Goal: Transaction & Acquisition: Register for event/course

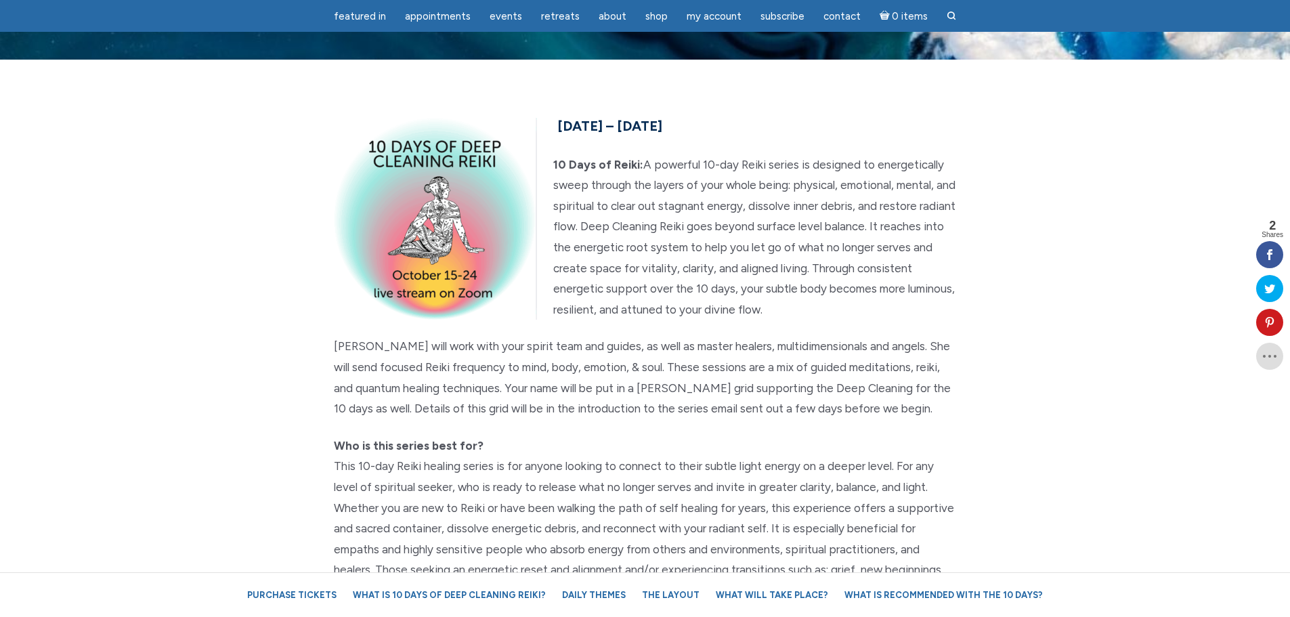
scroll to position [68, 0]
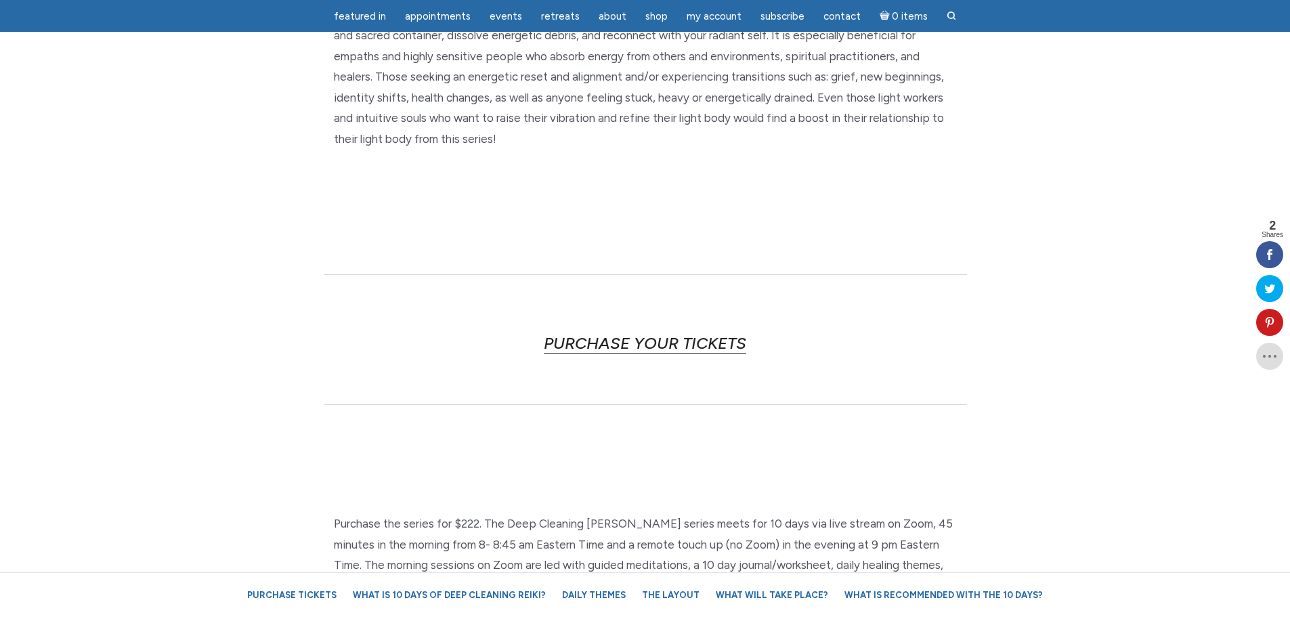
click at [664, 342] on link "PURCHASE YOUR TICKETS" at bounding box center [645, 343] width 202 height 20
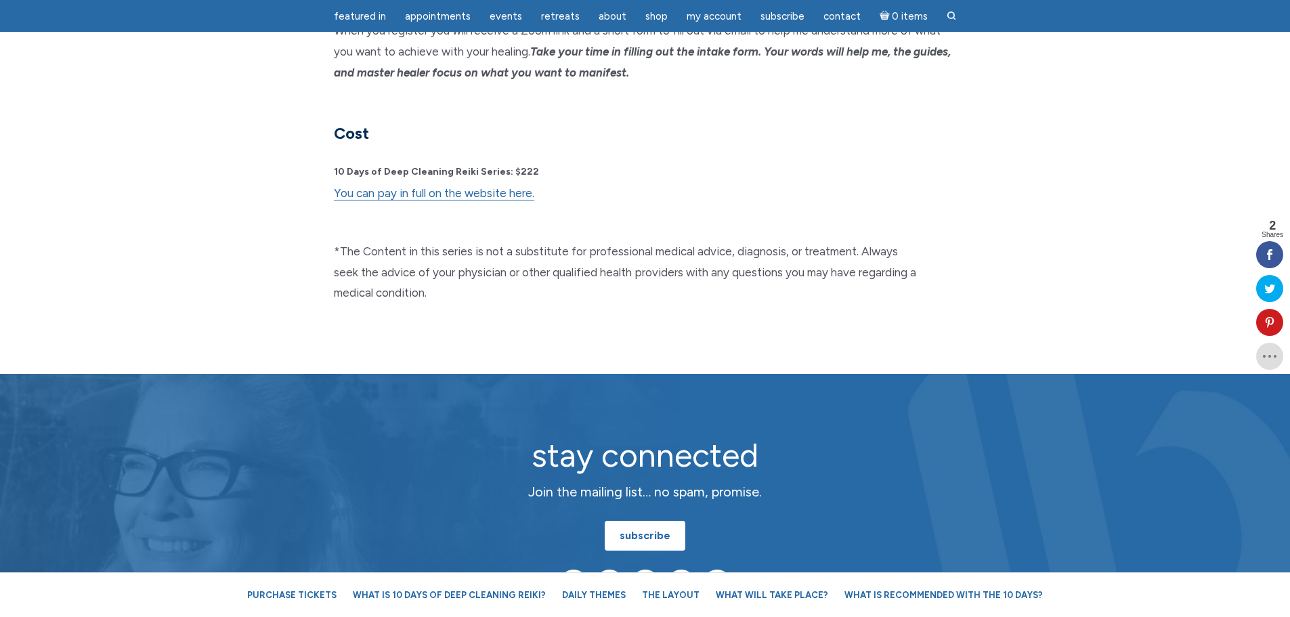
scroll to position [3560, 0]
click at [448, 160] on p "10 Days of Deep Cleaning Reiki Series: $222 You can pay in full on the website …" at bounding box center [645, 192] width 623 height 64
click at [445, 186] on link "You can pay in full on the website here." at bounding box center [434, 193] width 200 height 14
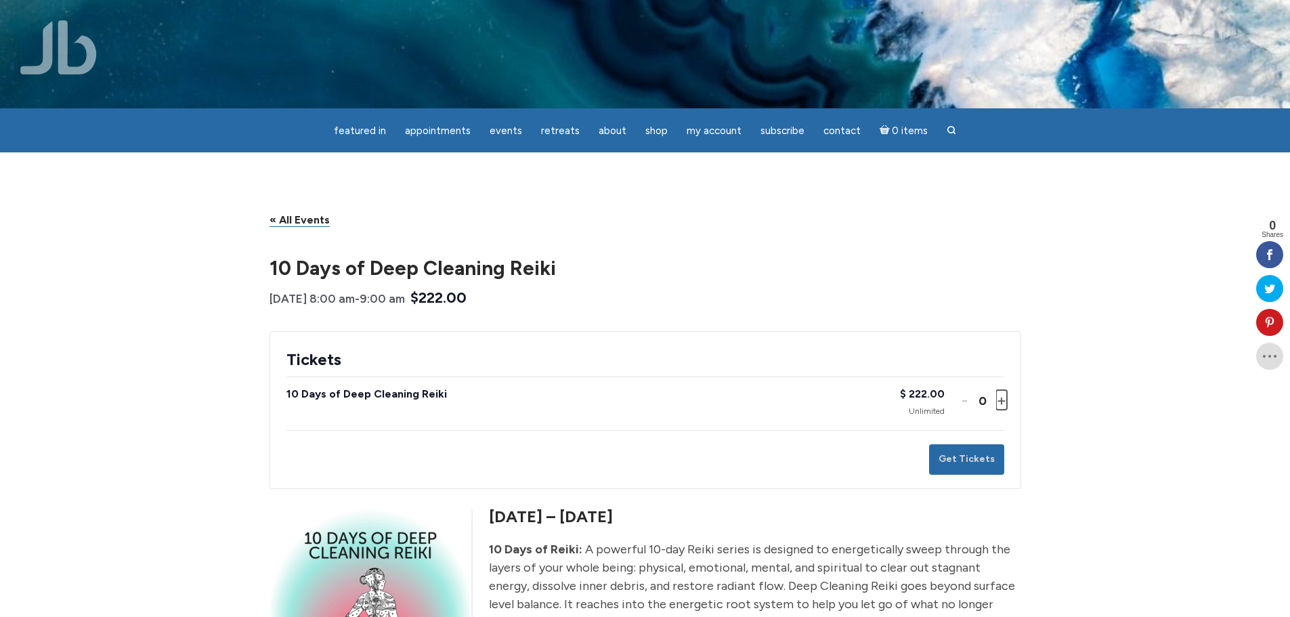
click at [999, 402] on button "Increase ticket quantity for 10 Days of Deep Cleaning Reiki +" at bounding box center [1000, 400] width 8 height 20
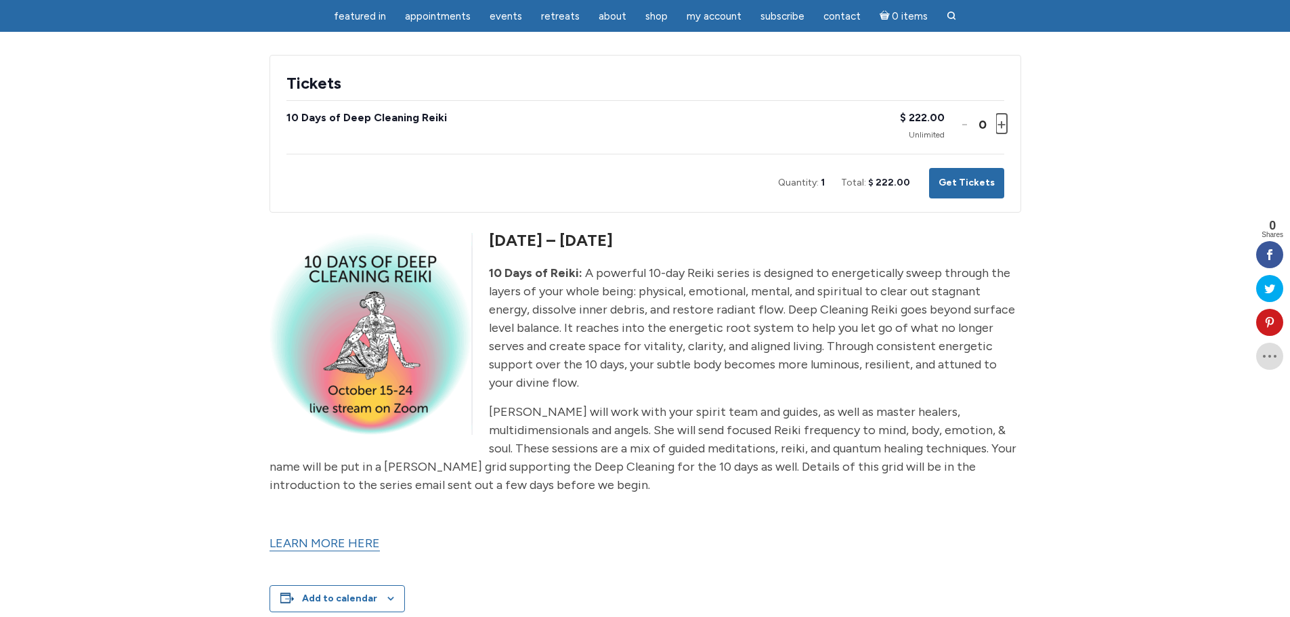
scroll to position [203, 0]
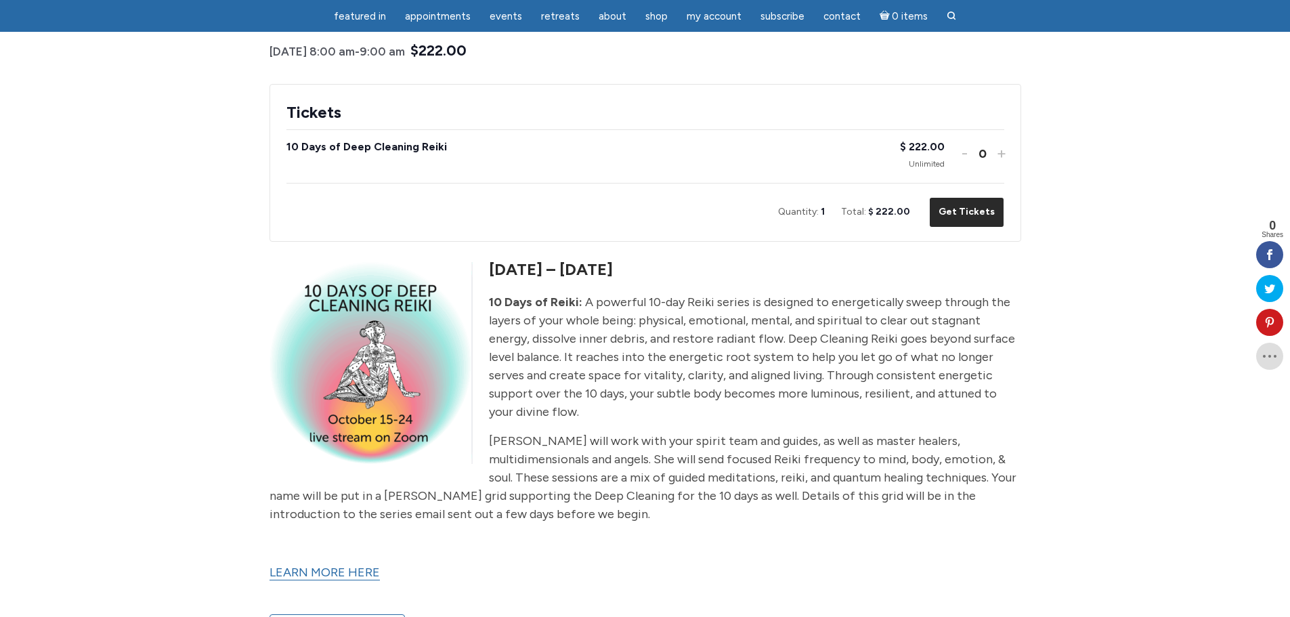
click at [979, 213] on button "Get Tickets" at bounding box center [966, 212] width 75 height 30
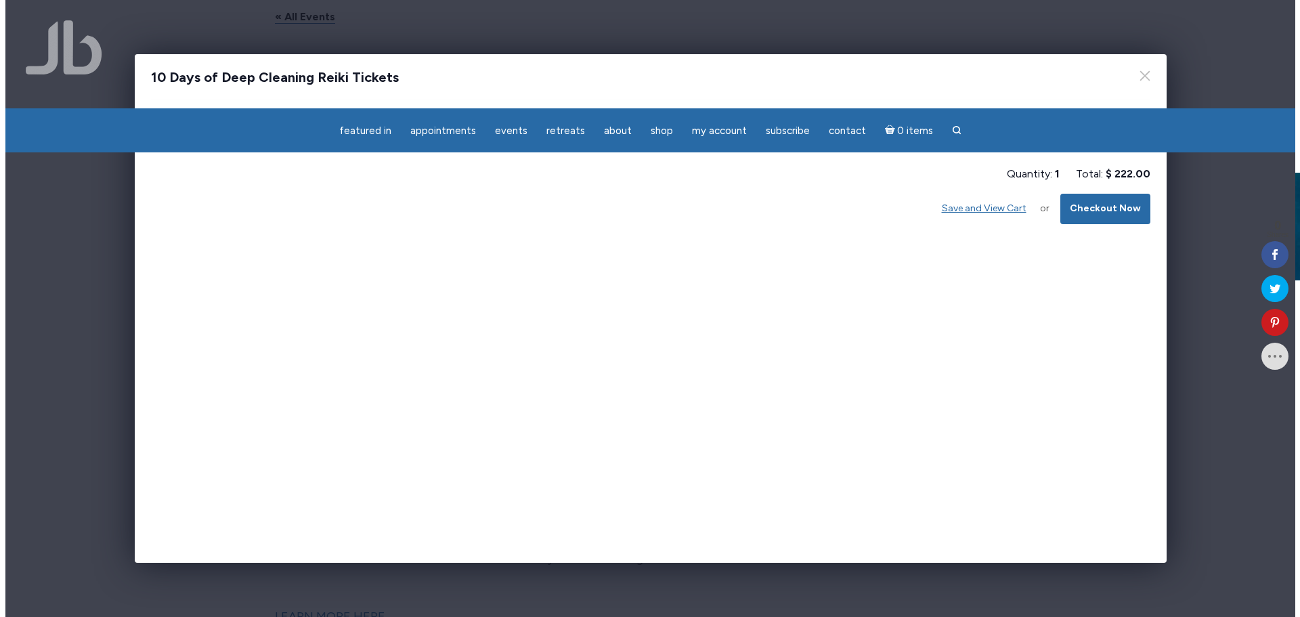
scroll to position [0, 0]
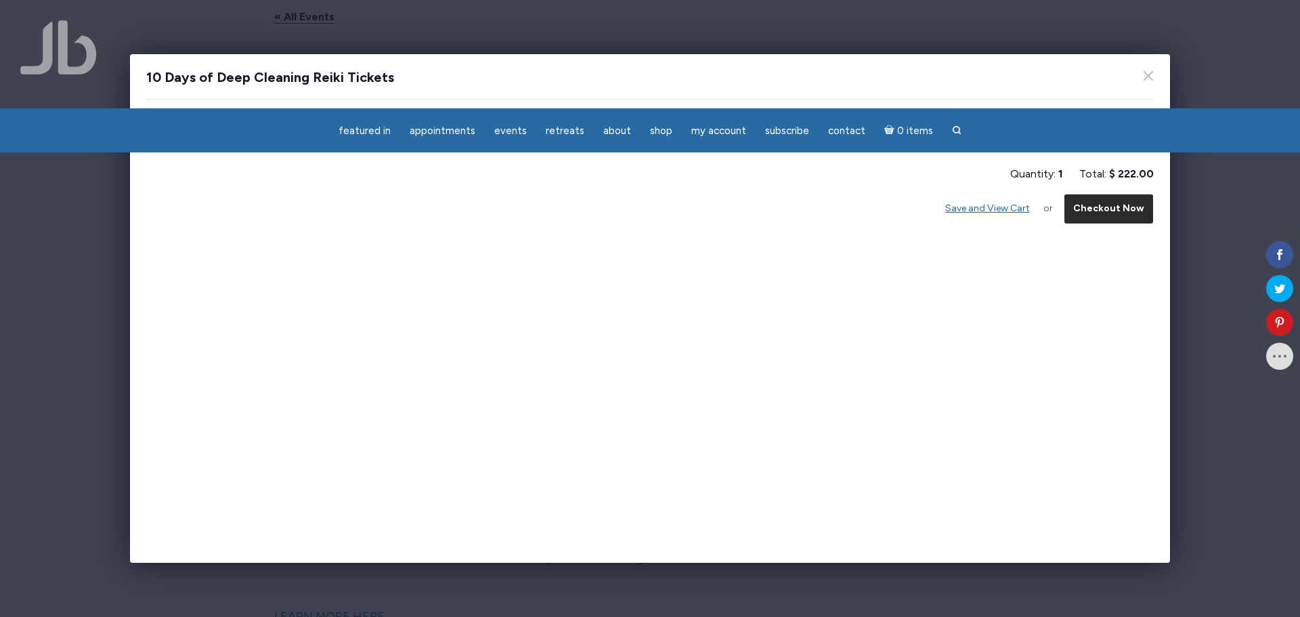
click at [1103, 219] on button "Checkout Now" at bounding box center [1109, 209] width 90 height 30
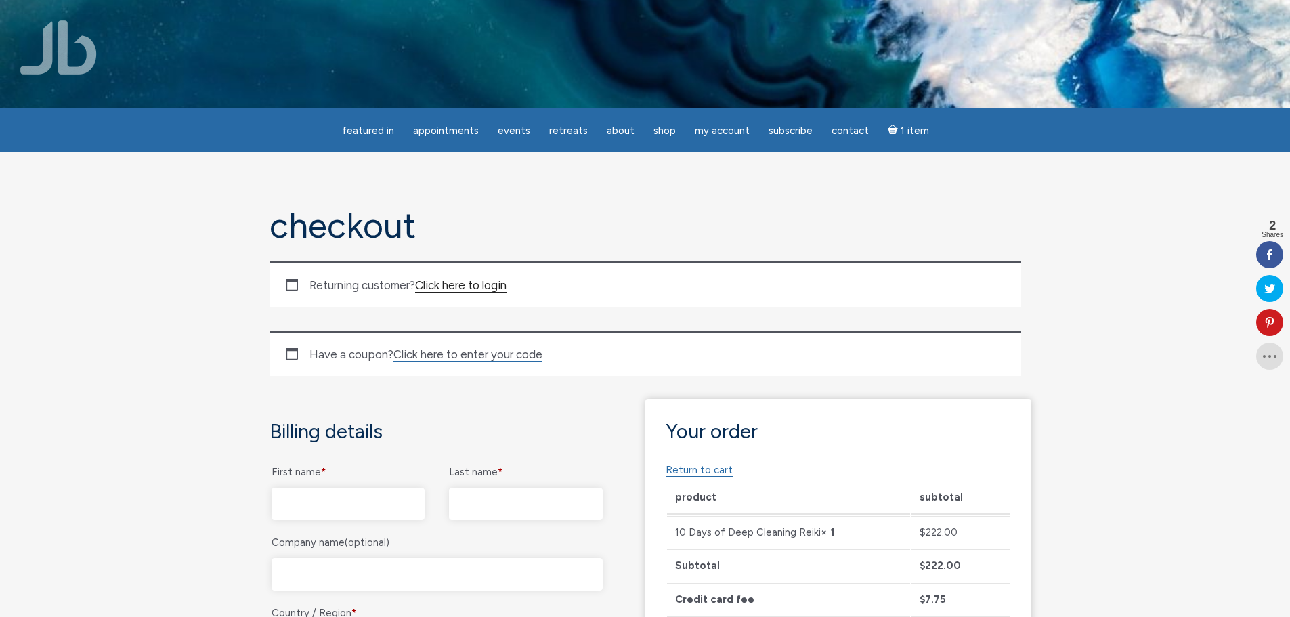
type input "sunnythayer215@gmail.com"
click at [460, 282] on link "Click here to login" at bounding box center [460, 285] width 91 height 14
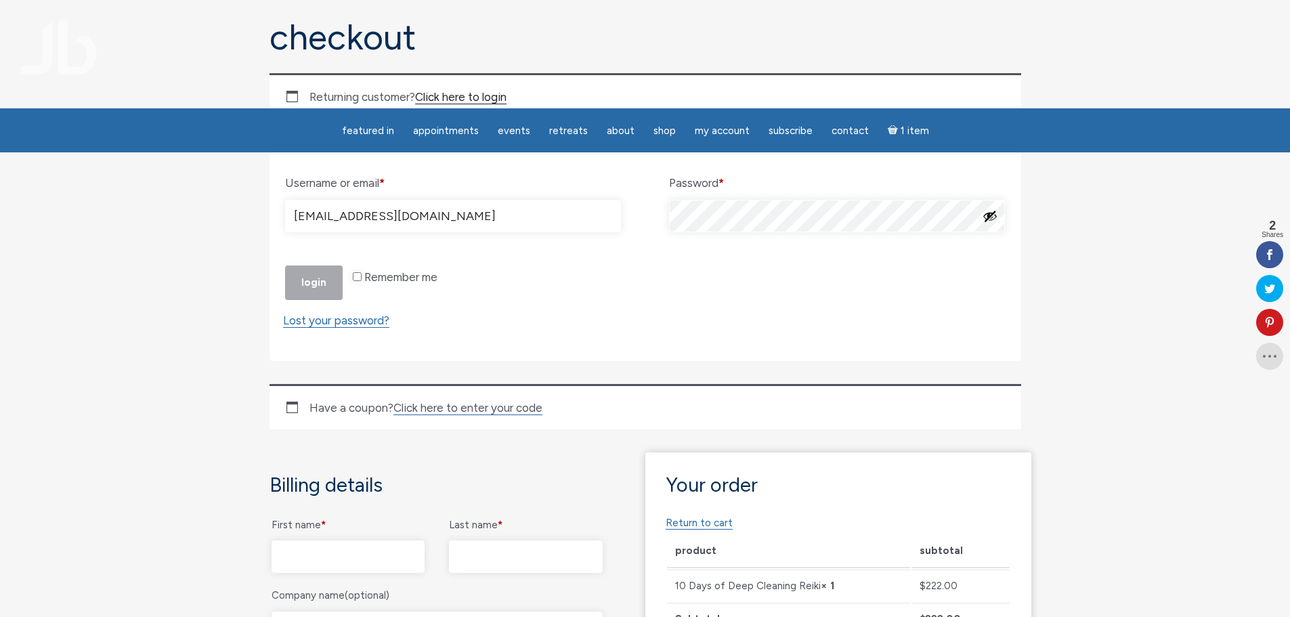
scroll to position [274, 0]
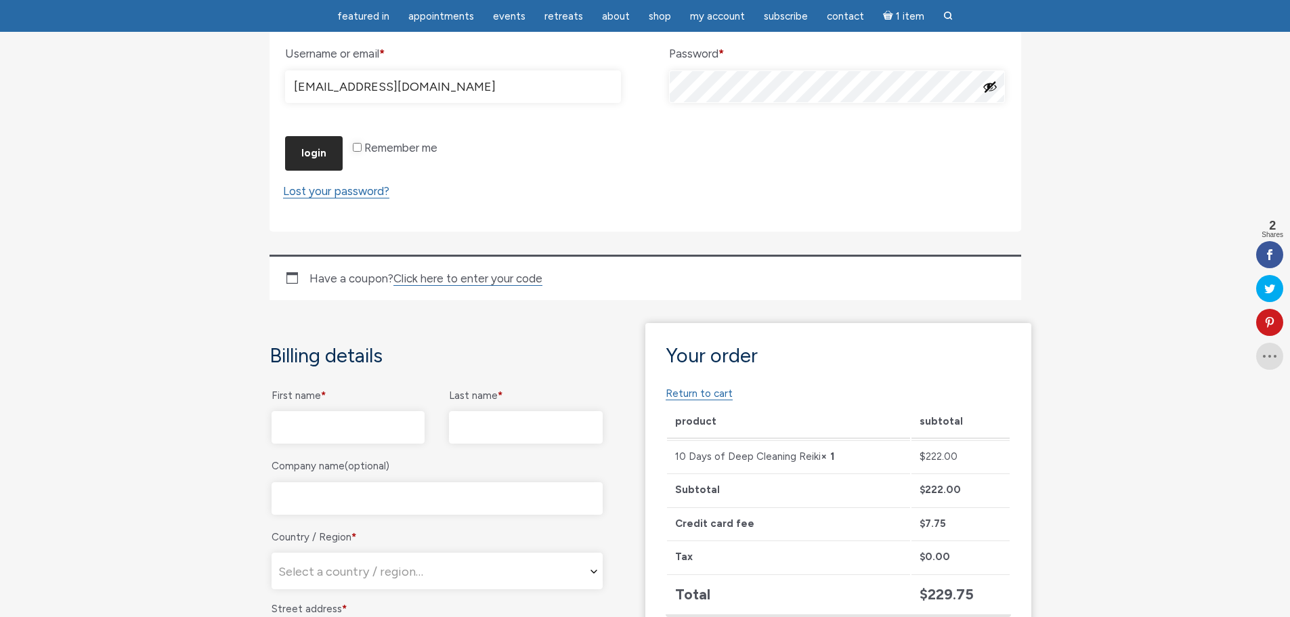
click at [307, 171] on button "Login" at bounding box center [314, 153] width 58 height 35
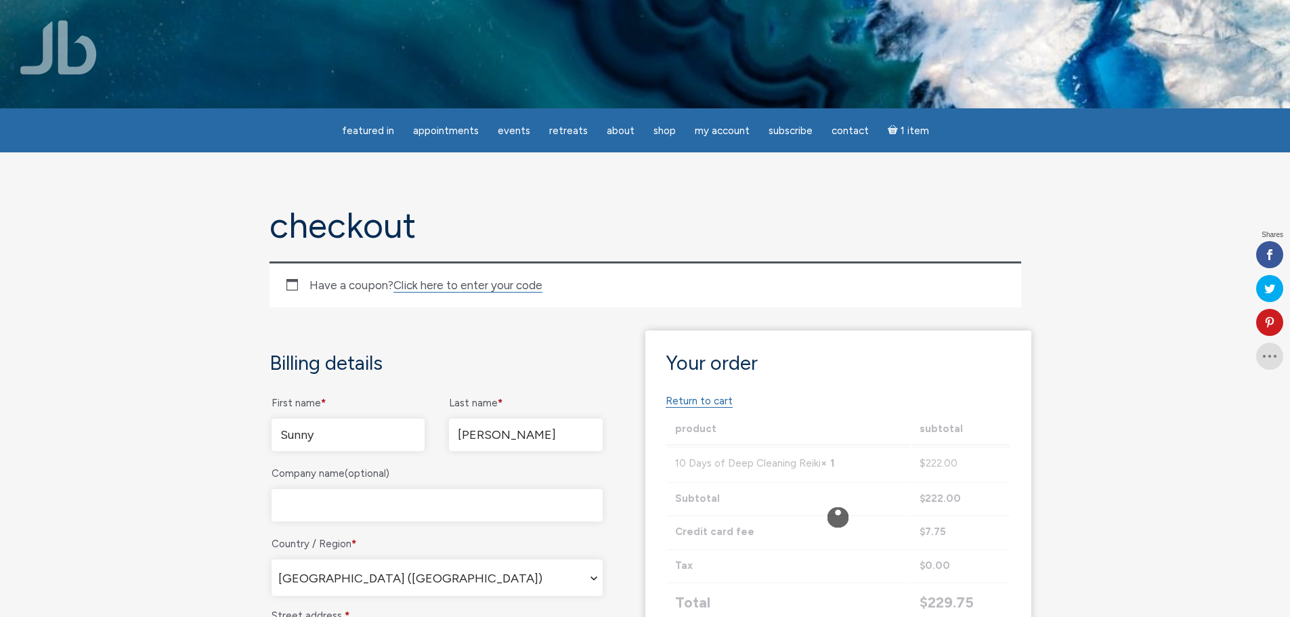
select select "GA"
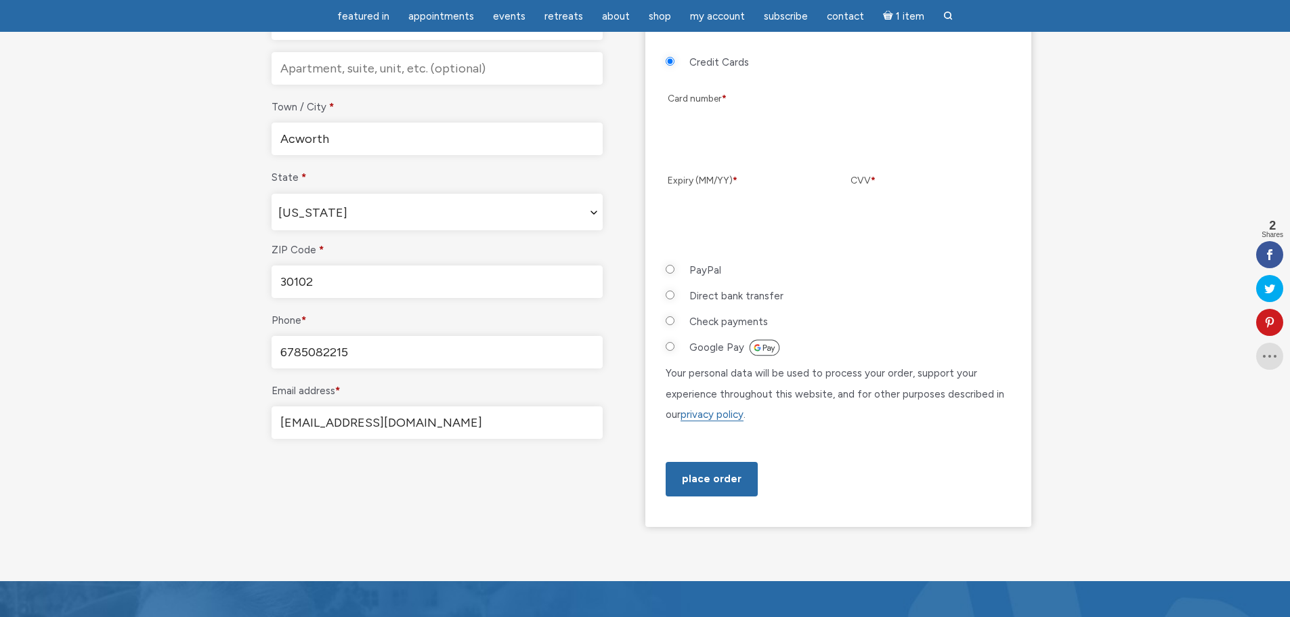
scroll to position [609, 0]
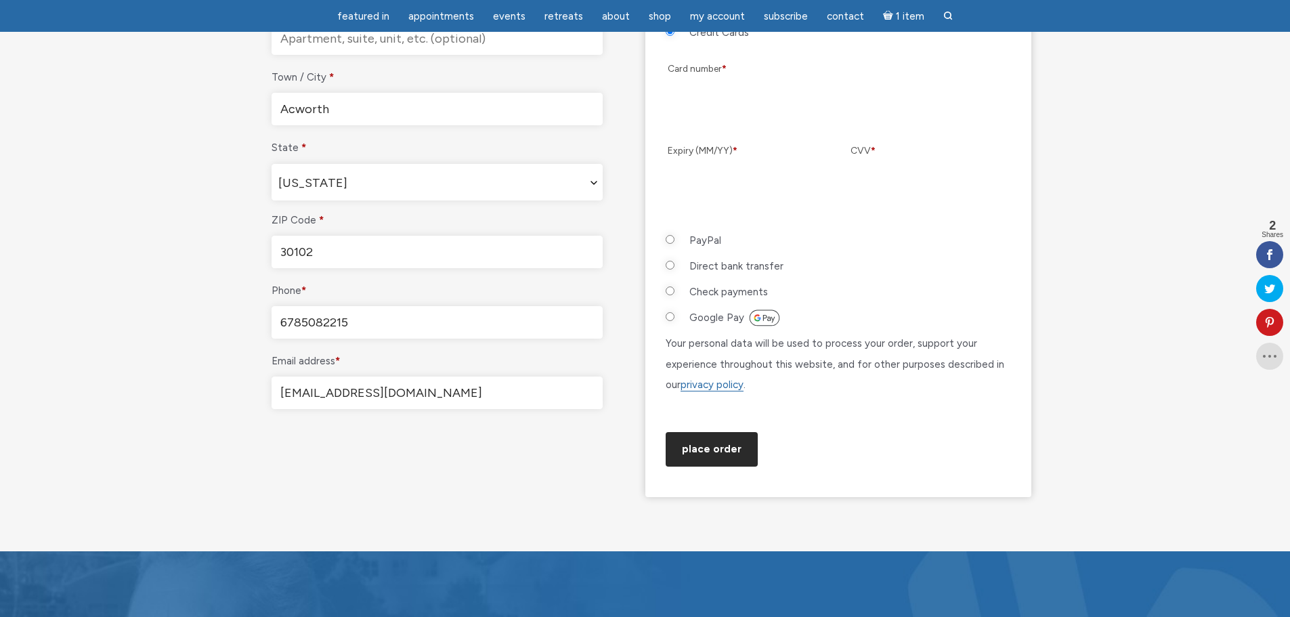
click at [710, 466] on button "Place order" at bounding box center [712, 449] width 92 height 35
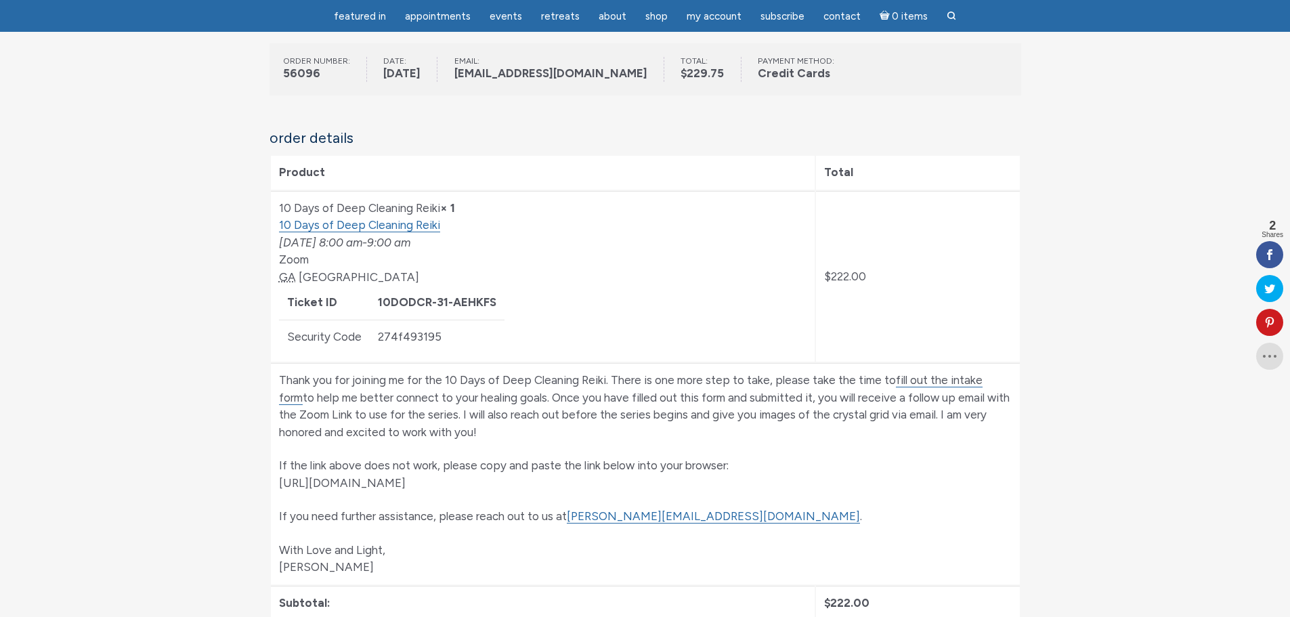
scroll to position [271, 0]
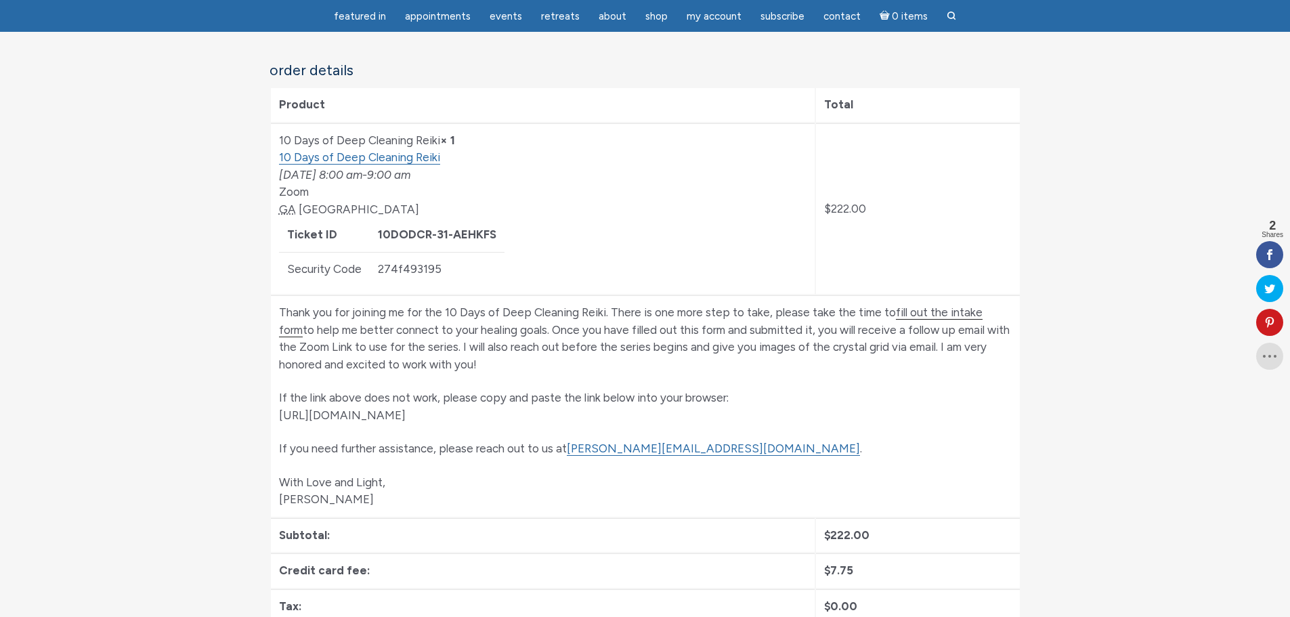
click at [953, 309] on link "fill out the intake form" at bounding box center [630, 321] width 703 height 32
click at [477, 412] on p "If the link above does not work, please copy and paste the link below into your…" at bounding box center [645, 406] width 733 height 35
copy td "[URL][DOMAIN_NAME]"
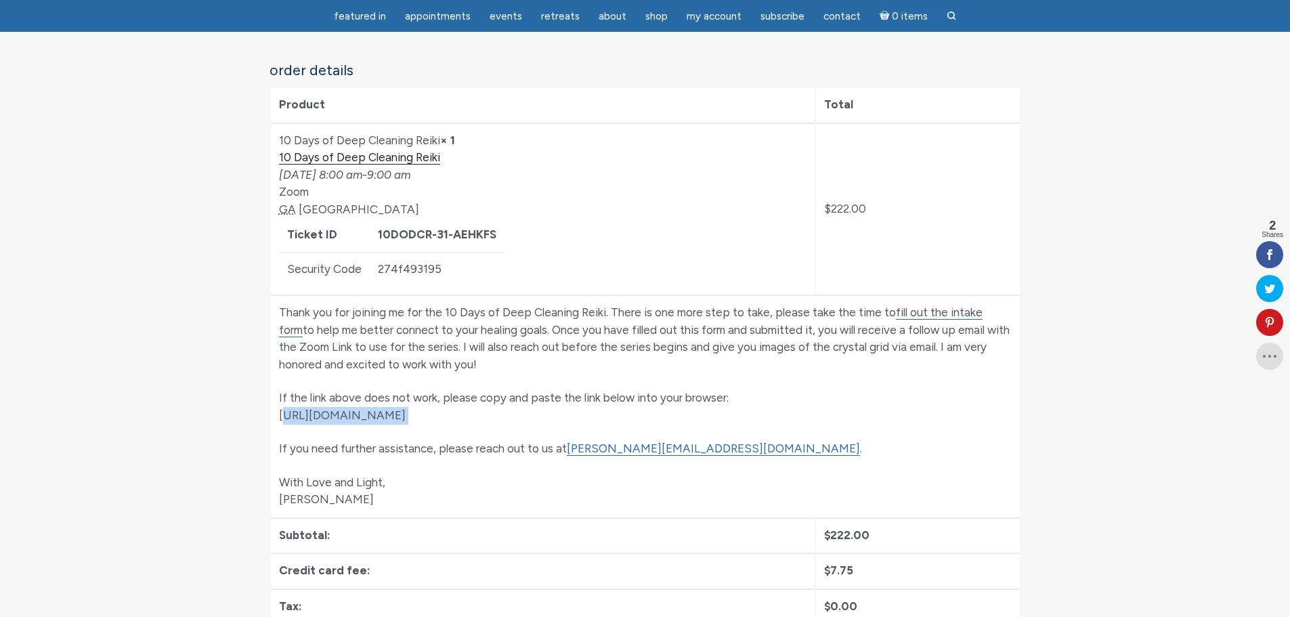
click at [371, 159] on link "10 Days of Deep Cleaning Reiki" at bounding box center [359, 157] width 161 height 14
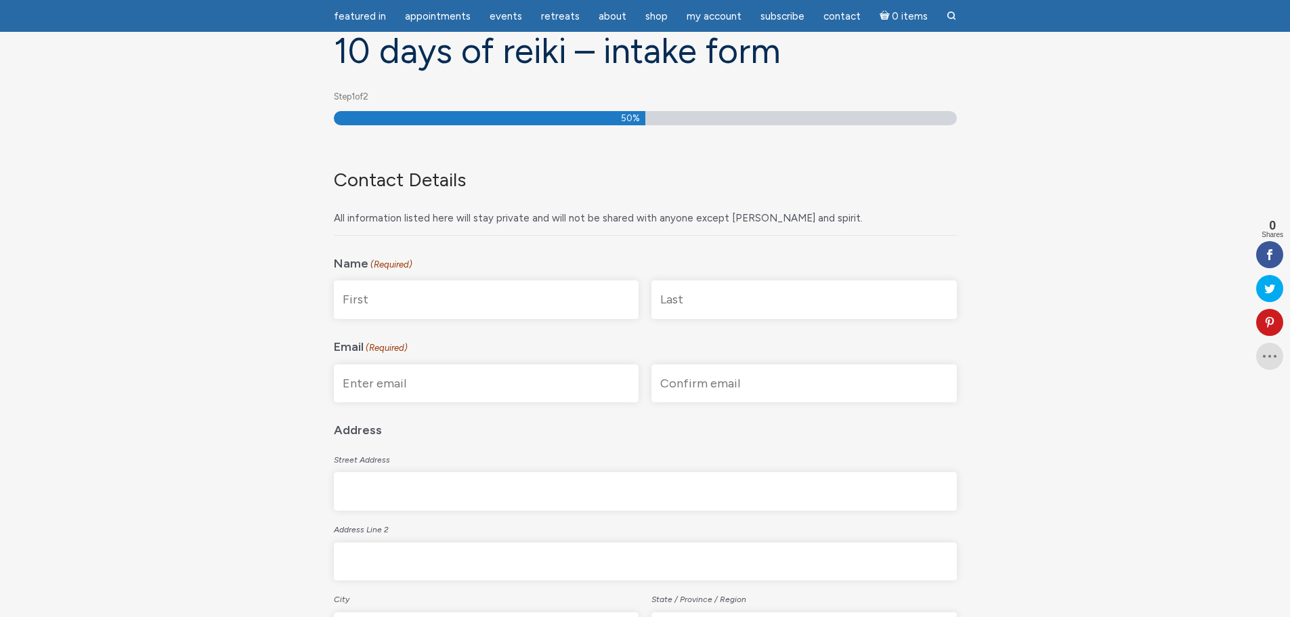
scroll to position [135, 0]
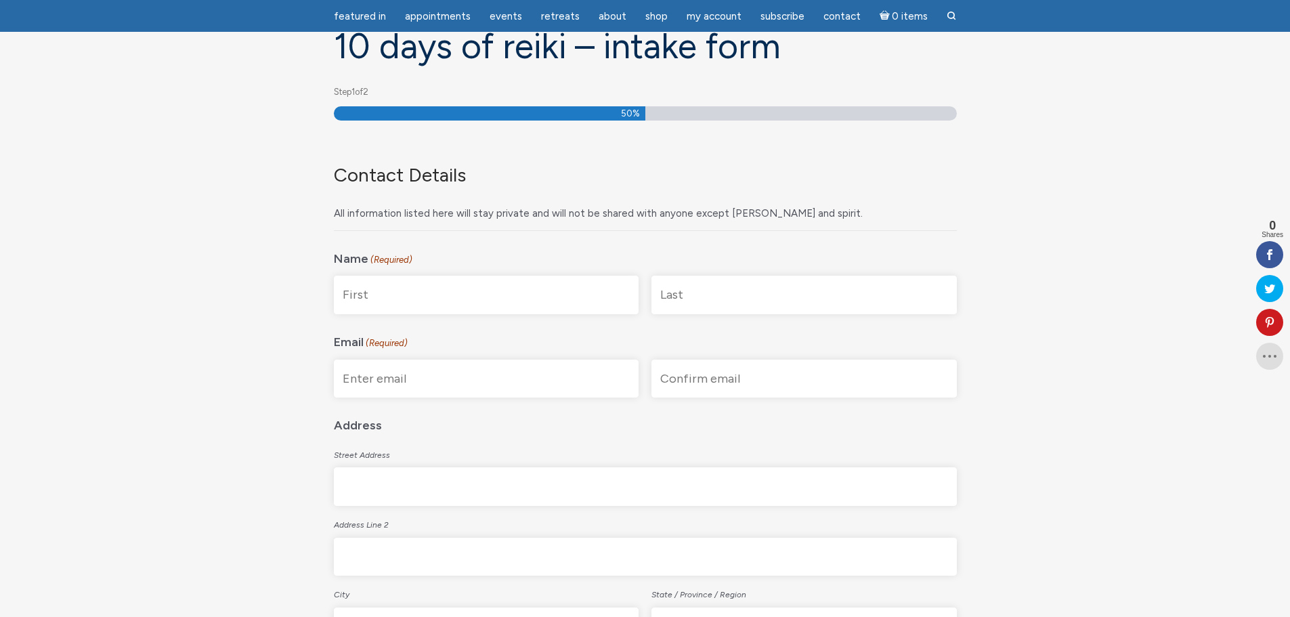
click at [407, 286] on input "First" at bounding box center [486, 295] width 305 height 39
type input "Sunny"
type input "Thayer"
type input "sunnythayer215@gmail.com"
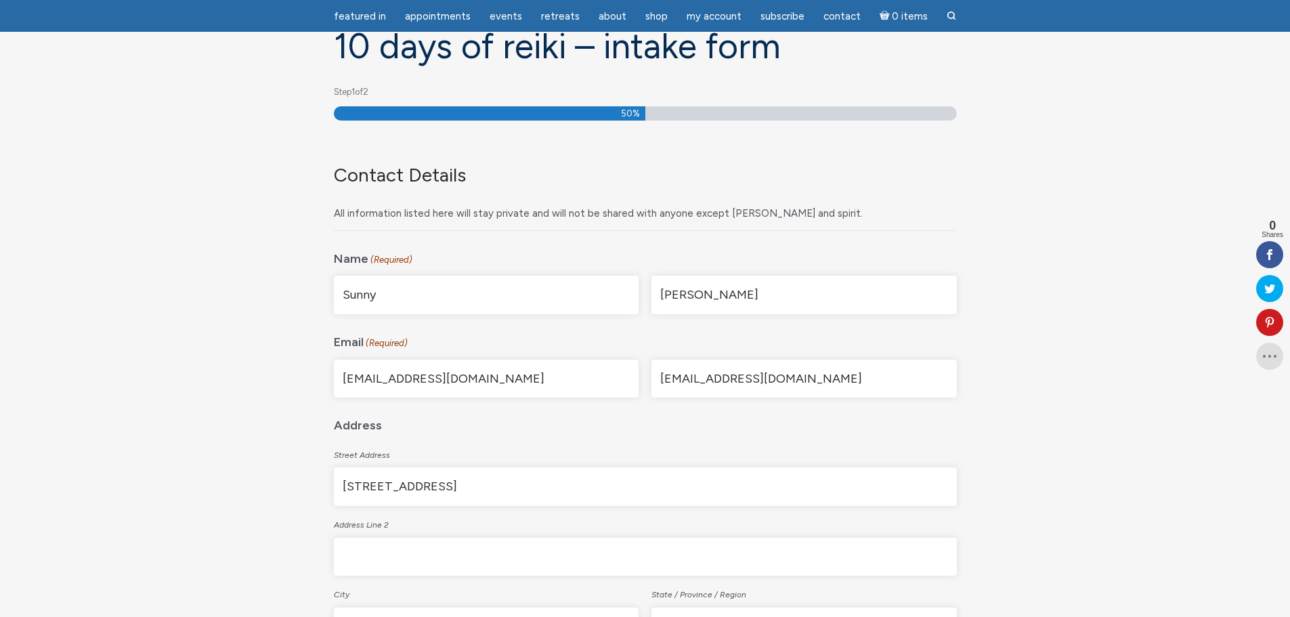
type input "4786 Ridgecreek Ct"
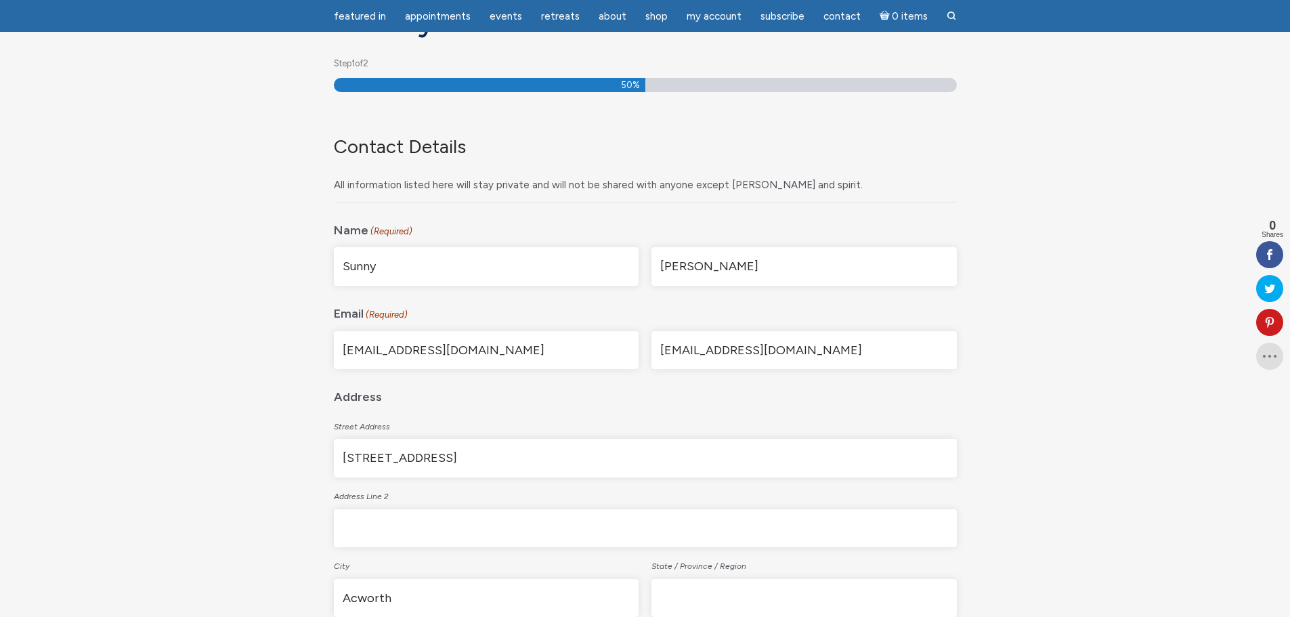
type input "Acworth"
type input "GA"
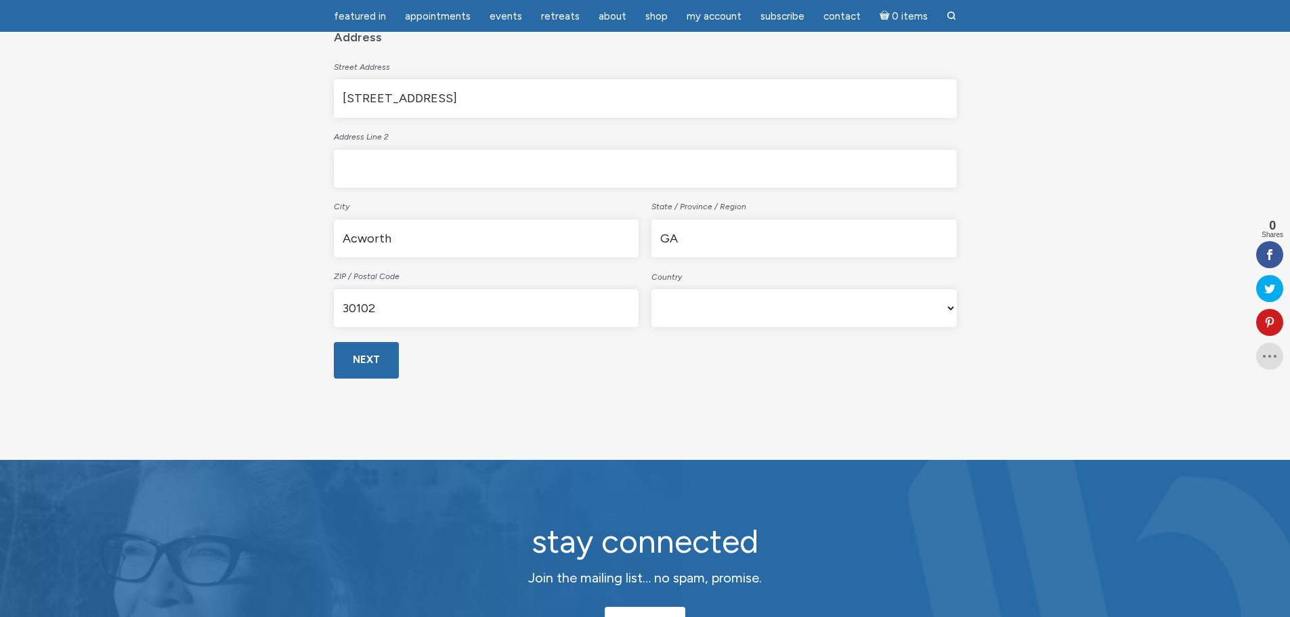
type input "30102"
click at [861, 303] on select "Afghanistan Albania Algeria American Samoa Andorra Angola Anguilla Antarctica A…" at bounding box center [803, 308] width 305 height 38
select select "United States"
click at [651, 289] on select "Afghanistan Albania Algeria American Samoa Andorra Angola Anguilla Antarctica A…" at bounding box center [803, 308] width 305 height 38
click at [362, 361] on input "Next" at bounding box center [366, 360] width 65 height 36
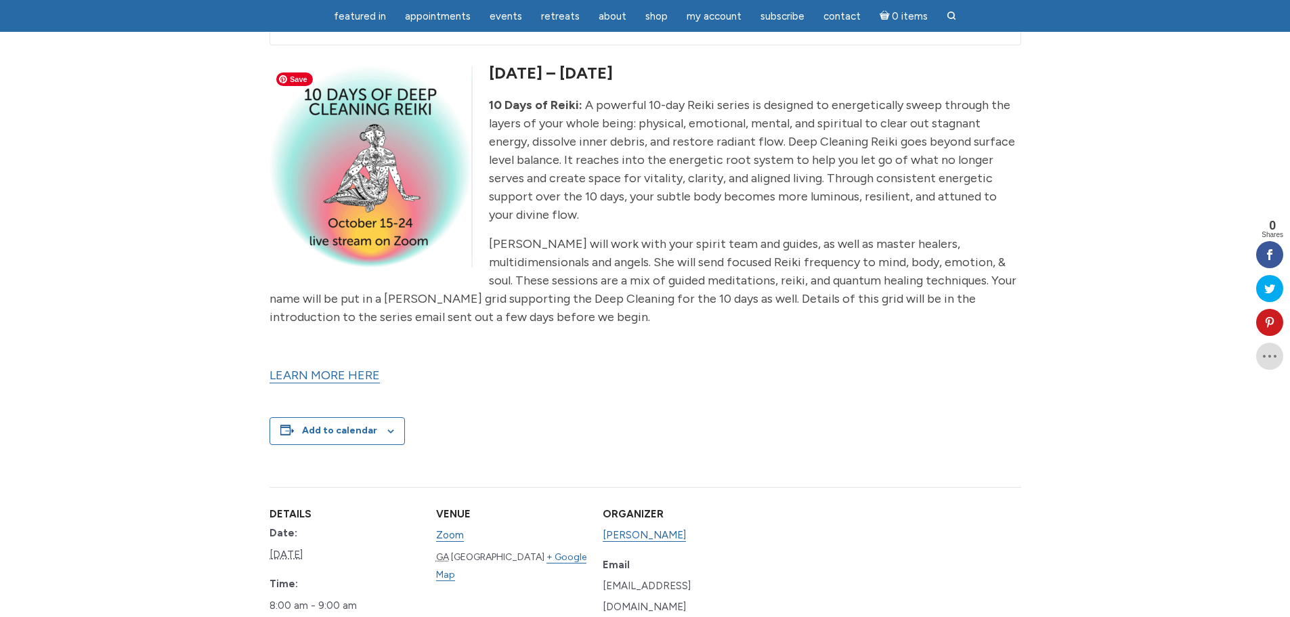
scroll to position [474, 0]
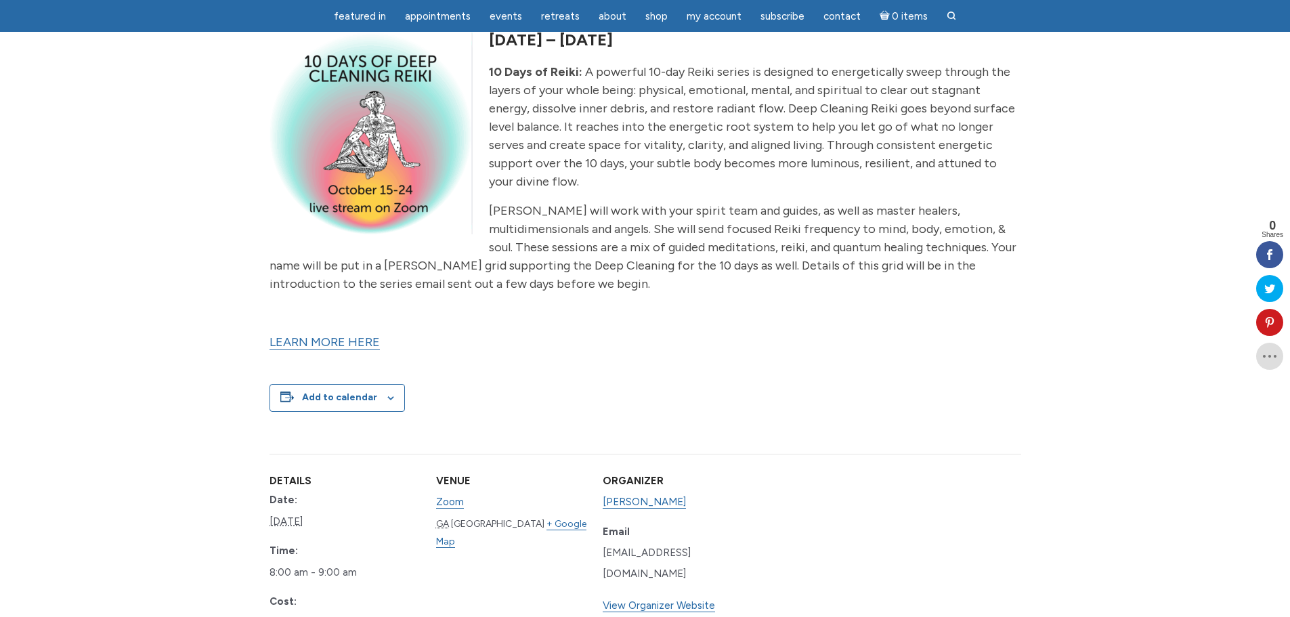
click at [334, 334] on link "LEARN MORE HERE" at bounding box center [324, 342] width 110 height 16
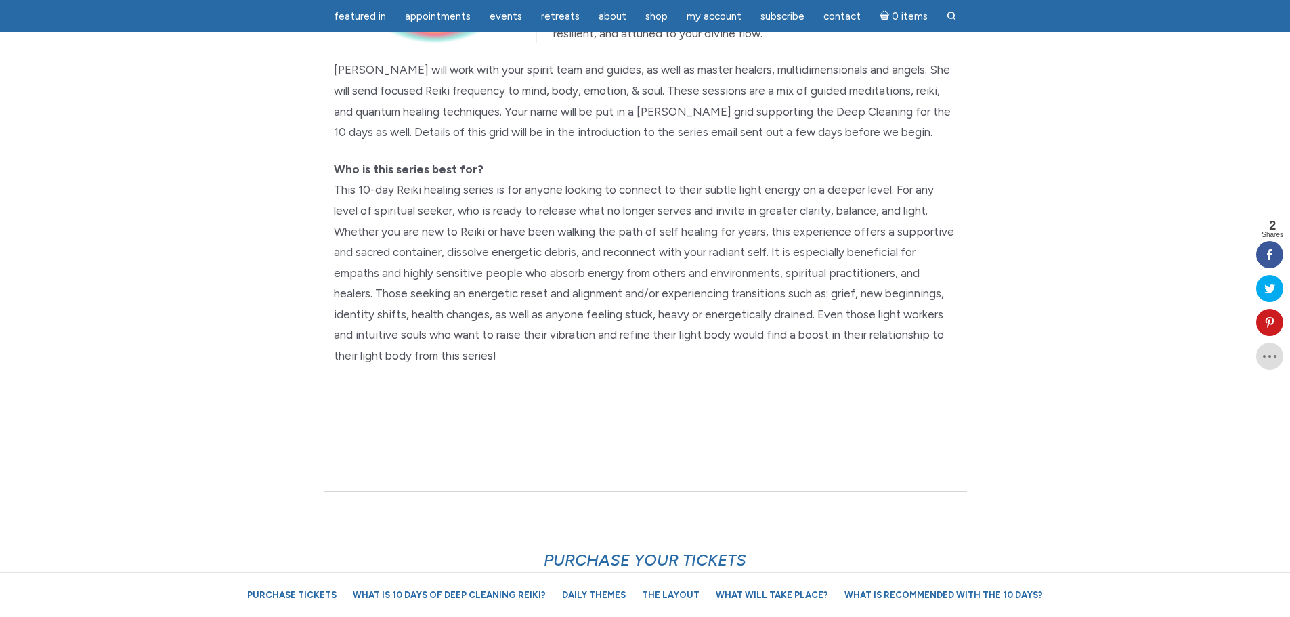
scroll to position [339, 0]
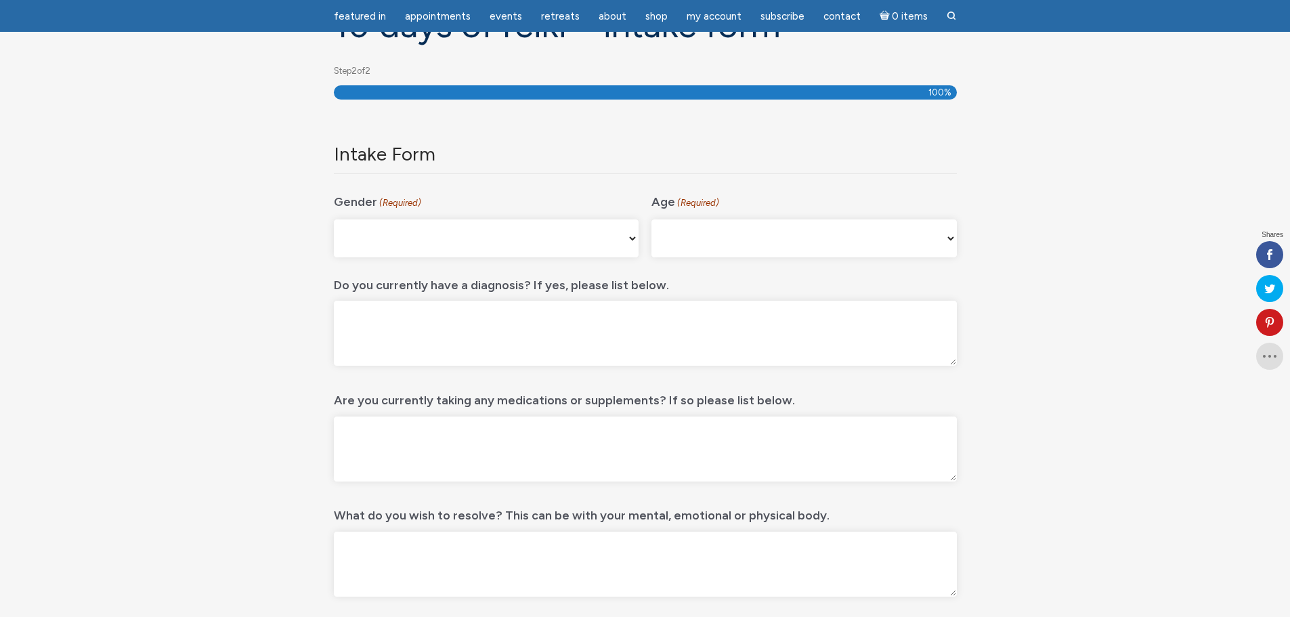
scroll to position [180, 0]
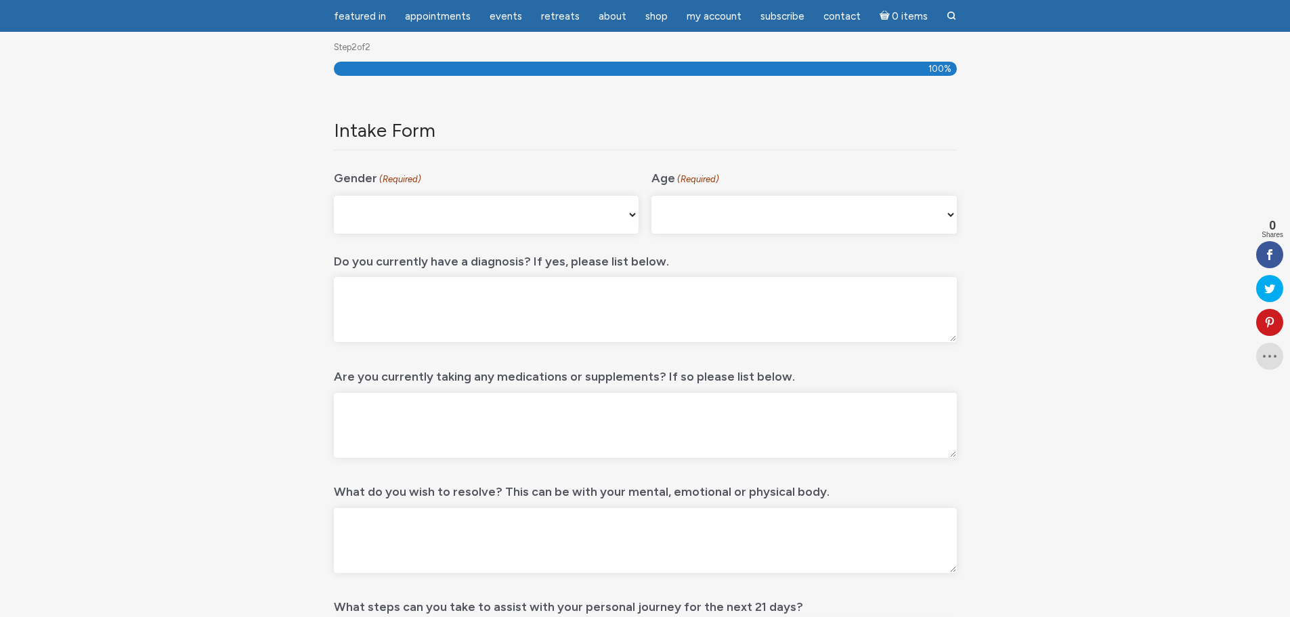
click at [433, 217] on select "Male Female Non-binary Agender My gender isn't listed Prefer Not to Answer" at bounding box center [486, 215] width 305 height 38
select select "Female"
click at [334, 196] on select "Male Female Non-binary Agender My gender isn't listed Prefer Not to Answer" at bounding box center [486, 215] width 305 height 38
click at [746, 215] on select "16-24 25-34 35-44 45-54 55-64 65+" at bounding box center [803, 215] width 305 height 38
select select "35-44"
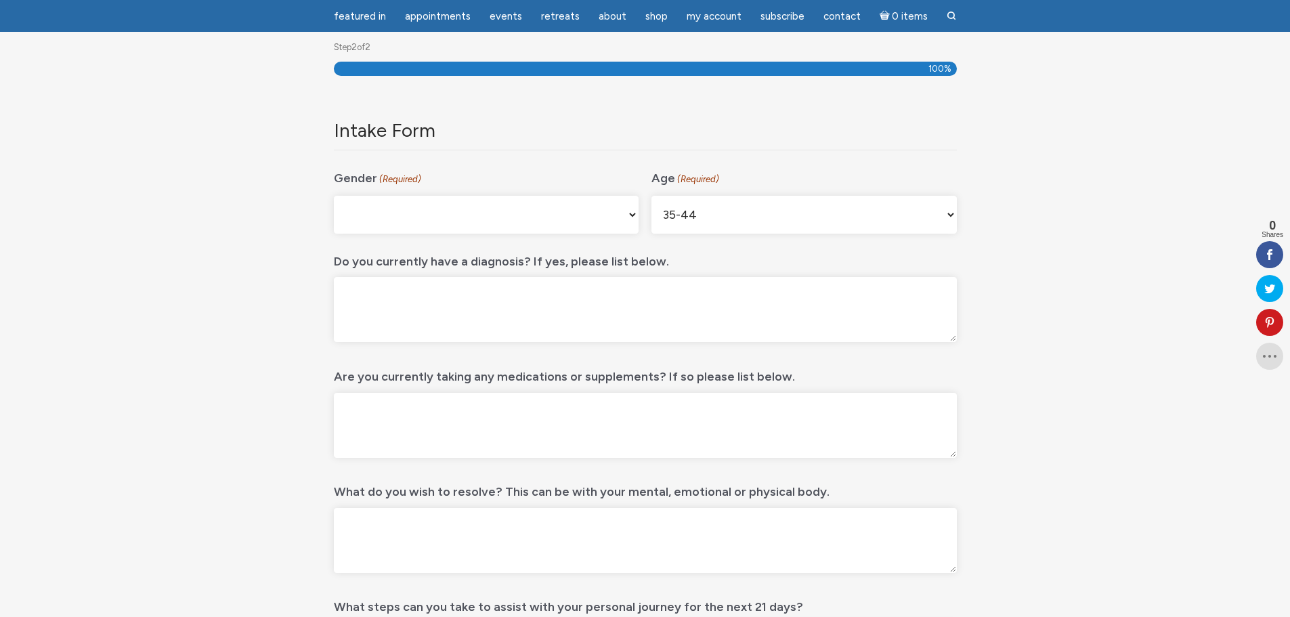
click at [651, 196] on select "16-24 25-34 35-44 45-54 55-64 65+" at bounding box center [803, 215] width 305 height 38
click at [474, 303] on textarea "Do you currently have a diagnosis? If yes, please list below." at bounding box center [645, 309] width 623 height 65
type textarea "Anxiety, depression"
type textarea "Daily vitamins, B-12 supplement."
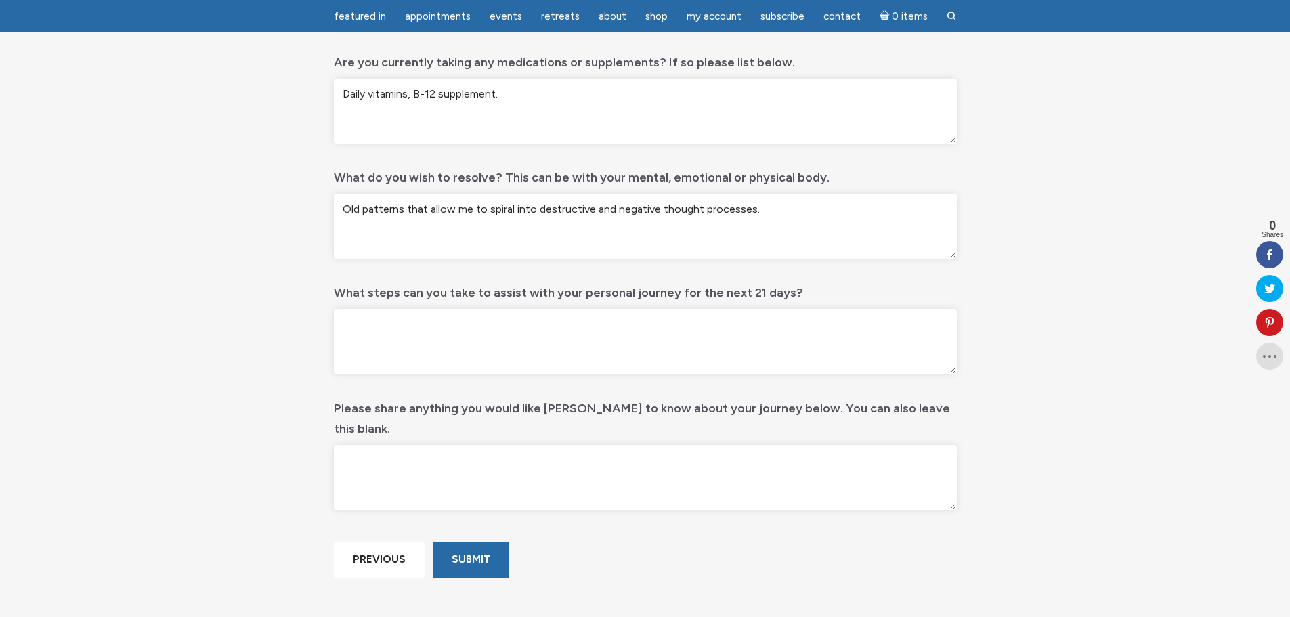
scroll to position [519, 0]
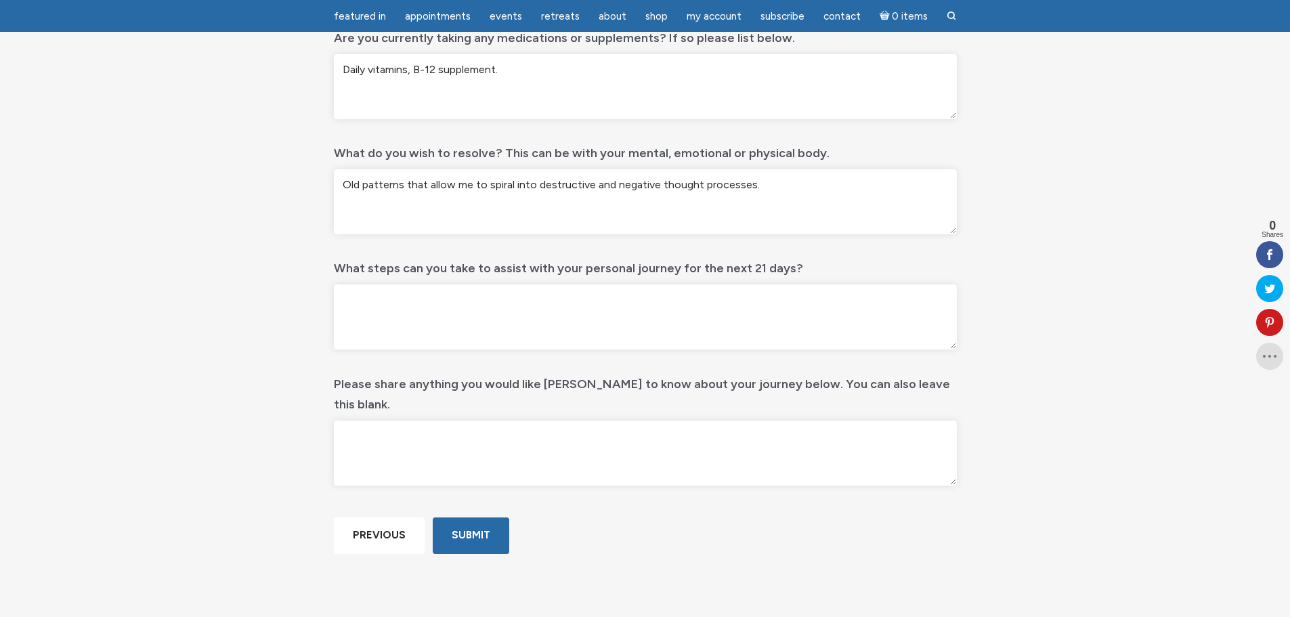
click at [697, 183] on textarea "Old patterns that allow me to spiral into destructive and negative thought proc…" at bounding box center [645, 201] width 623 height 65
type textarea "Old patterns that allow me to spiral into destructive and negative thought proc…"
type textarea "R"
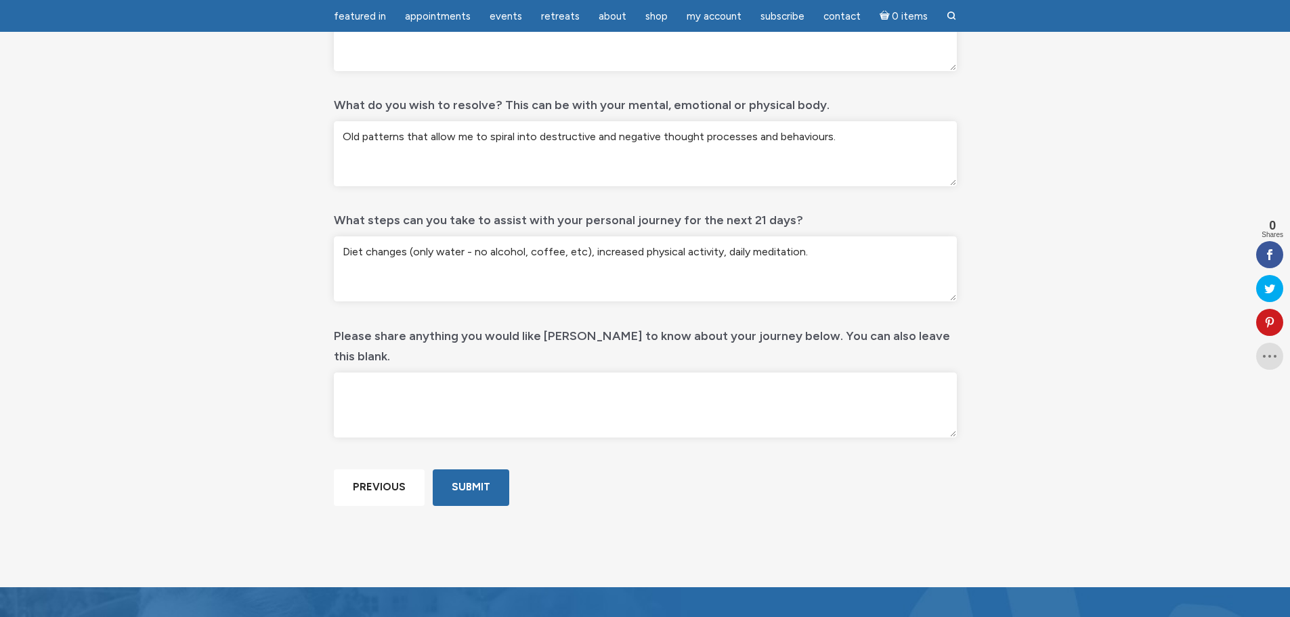
scroll to position [586, 0]
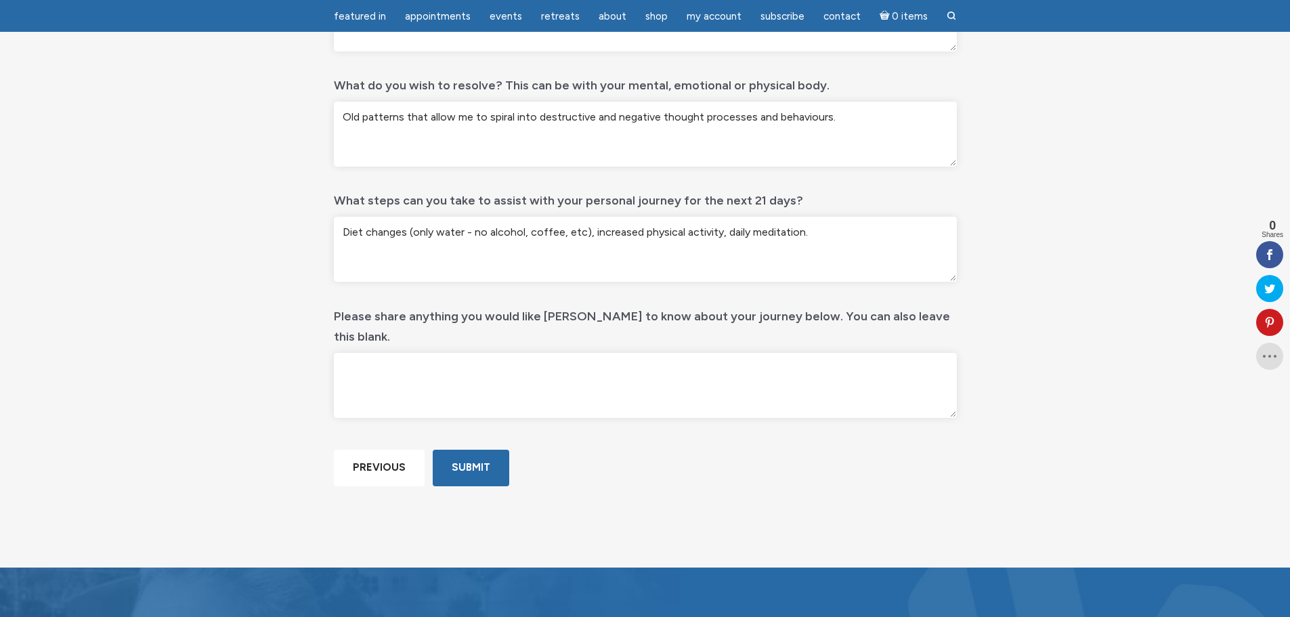
type textarea "Diet changes (only water - no alcohol, coffee, etc), increased physical activit…"
click at [345, 353] on textarea "Please share anything you would like Jamie to know about your journey below. Yo…" at bounding box center [645, 385] width 623 height 65
type textarea "I'm finding it hard to allow myself to exist and be valid in metaphysical space…"
click at [473, 485] on input "Submit" at bounding box center [471, 468] width 77 height 36
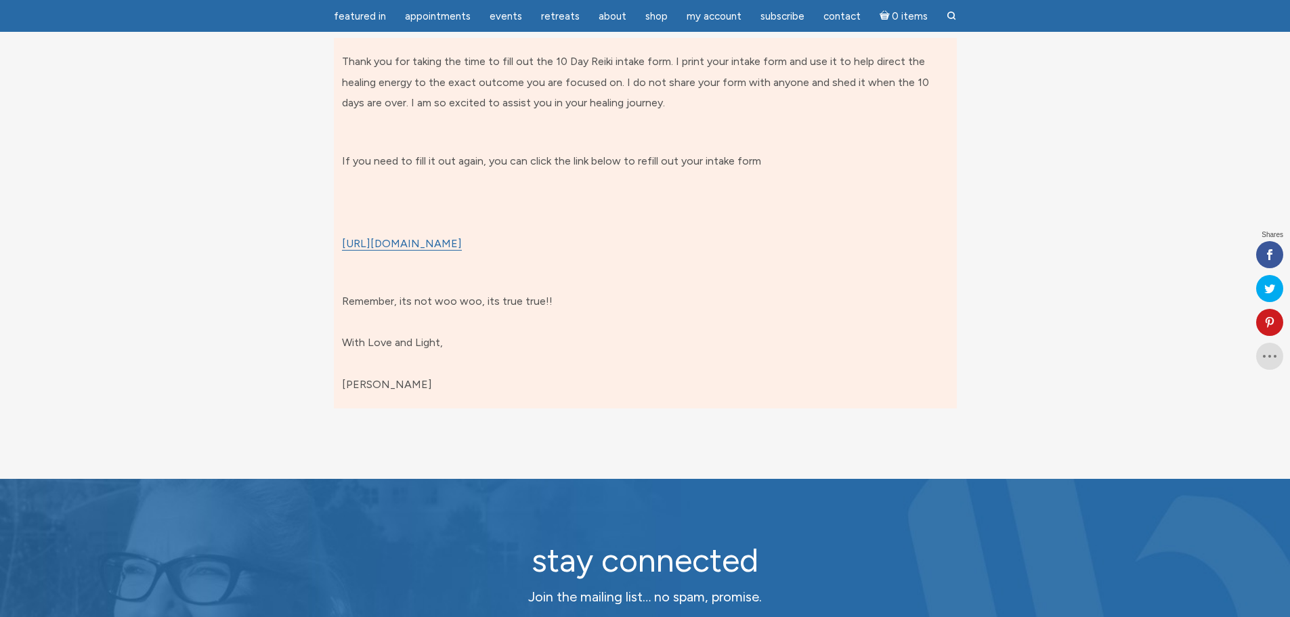
scroll to position [180, 0]
